Goal: Task Accomplishment & Management: Manage account settings

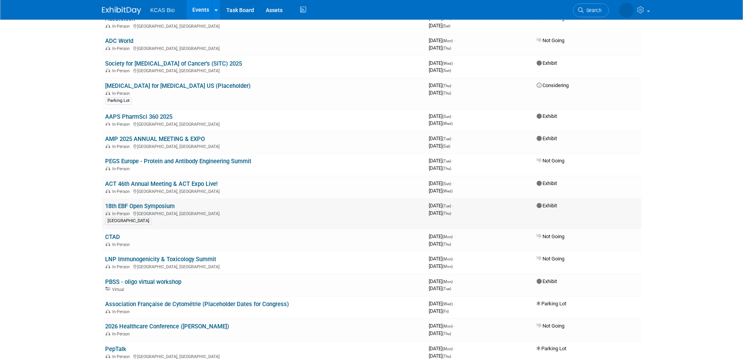
scroll to position [925, 0]
click at [158, 204] on link "18th EBF Open Symposium" at bounding box center [140, 207] width 70 height 7
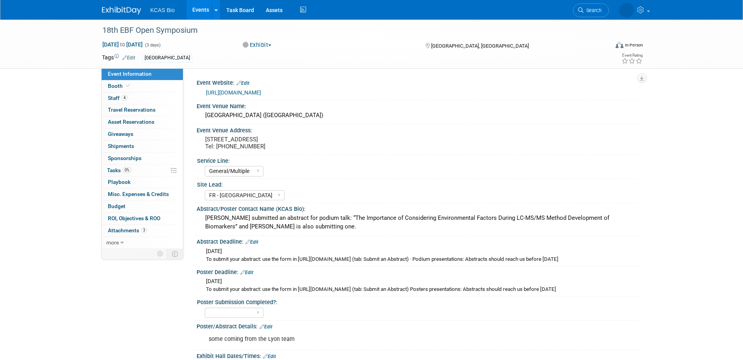
select select "General/Multiple"
select select "FR - Lyon"
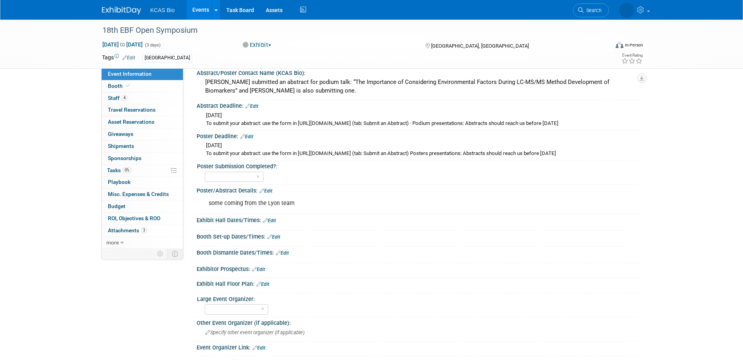
scroll to position [136, 0]
click at [254, 109] on link "Edit" at bounding box center [252, 105] width 13 height 5
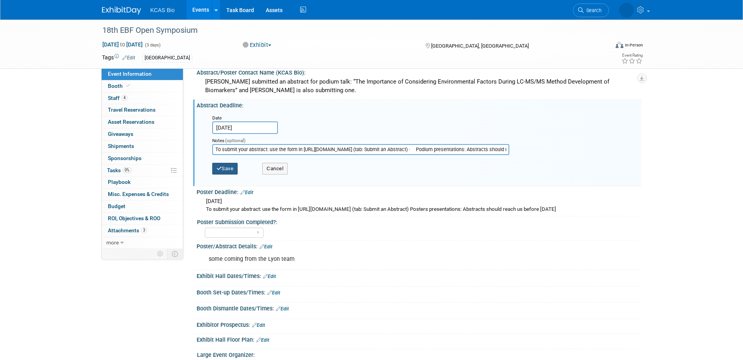
click at [231, 175] on button "Save" at bounding box center [225, 169] width 26 height 12
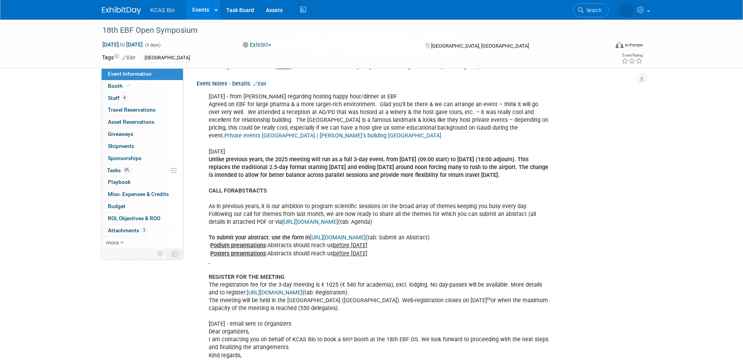
scroll to position [878, 0]
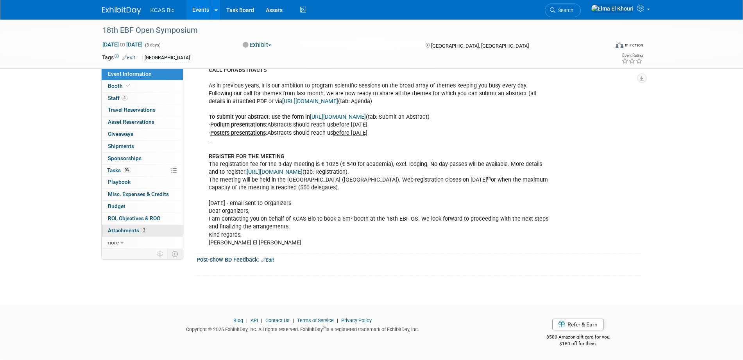
click at [128, 226] on link "3 Attachments 3" at bounding box center [142, 231] width 81 height 12
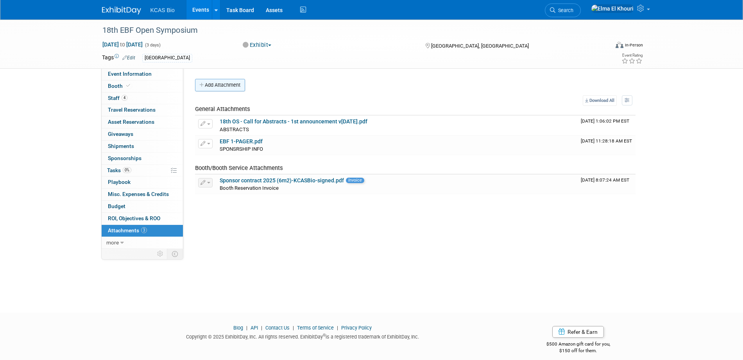
click at [227, 80] on button "Add Attachment" at bounding box center [220, 85] width 50 height 13
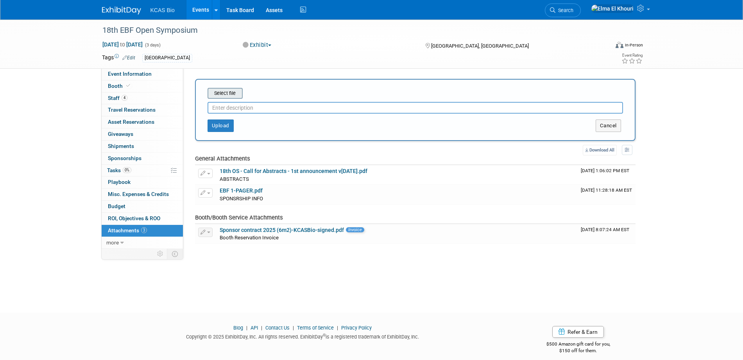
click at [226, 91] on input "file" at bounding box center [195, 93] width 93 height 9
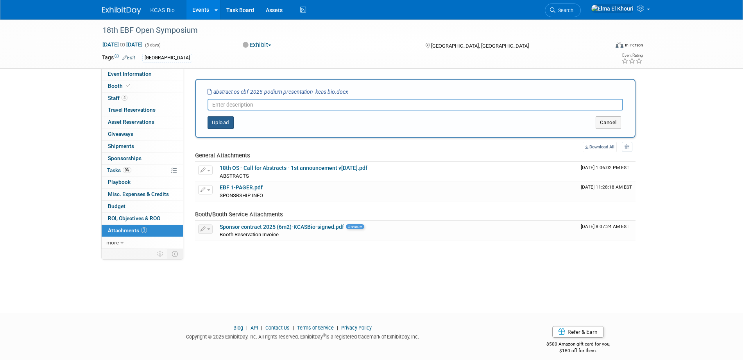
click at [228, 123] on button "Upload" at bounding box center [221, 122] width 26 height 13
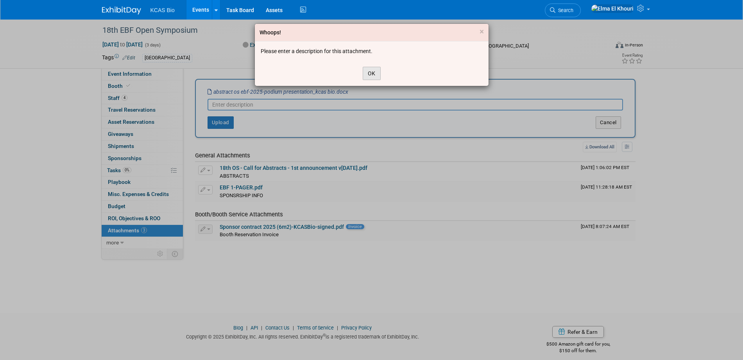
click at [370, 70] on button "OK" at bounding box center [372, 73] width 18 height 13
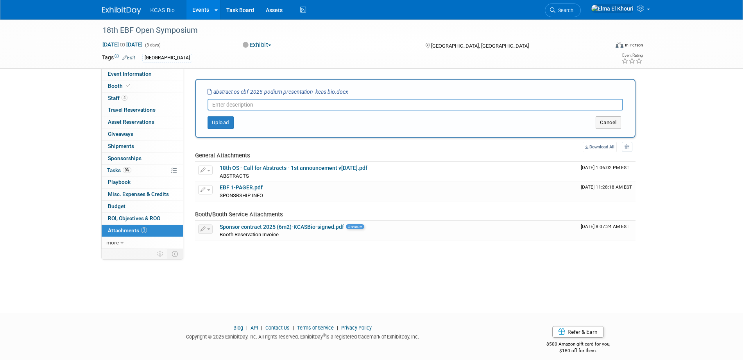
click at [336, 101] on input "text" at bounding box center [416, 105] width 416 height 12
type input "Podium Presentation Abstract"
click at [217, 120] on button "Upload" at bounding box center [221, 122] width 26 height 13
